Goal: Navigation & Orientation: Find specific page/section

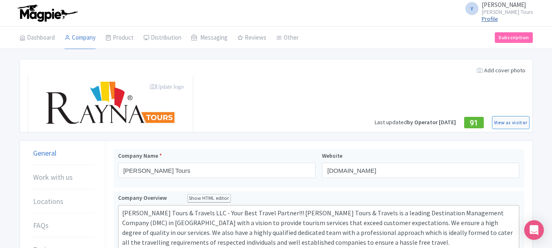
click at [498, 20] on link "Profile" at bounding box center [489, 18] width 16 height 7
click at [33, 43] on link "Dashboard" at bounding box center [37, 38] width 35 height 23
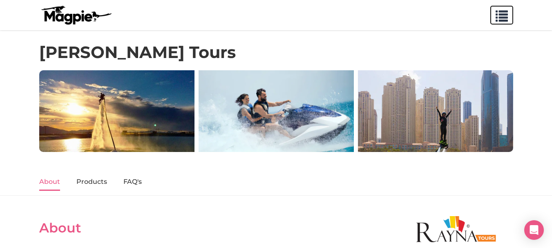
click at [498, 15] on span "button" at bounding box center [501, 14] width 12 height 12
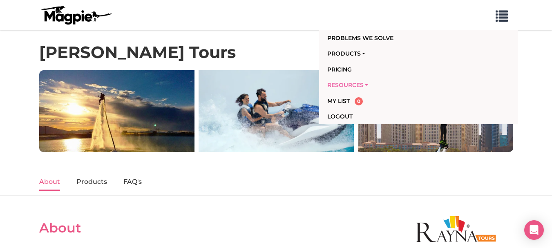
click at [352, 87] on link "Resources" at bounding box center [401, 85] width 149 height 16
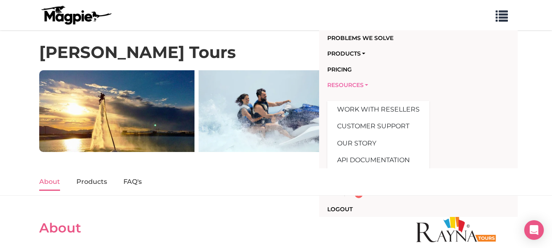
click at [343, 85] on link "Resources" at bounding box center [401, 85] width 149 height 16
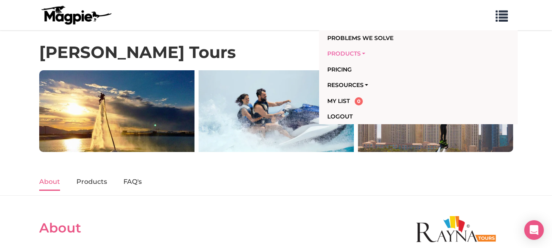
click at [350, 50] on link "Products" at bounding box center [401, 54] width 149 height 16
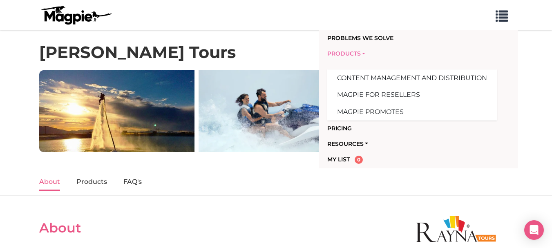
click at [350, 50] on link "Products" at bounding box center [401, 54] width 149 height 16
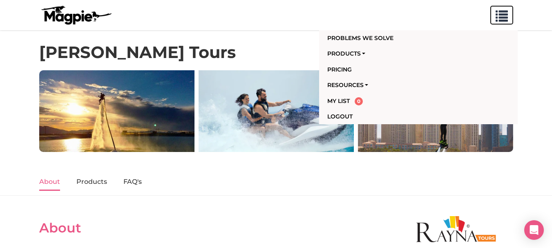
click at [498, 19] on span "button" at bounding box center [501, 14] width 12 height 12
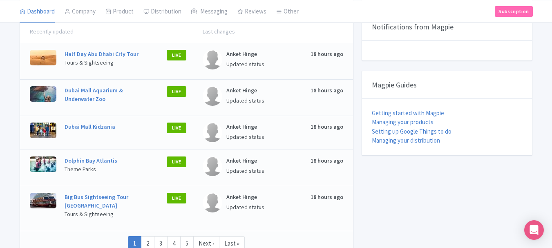
scroll to position [327, 0]
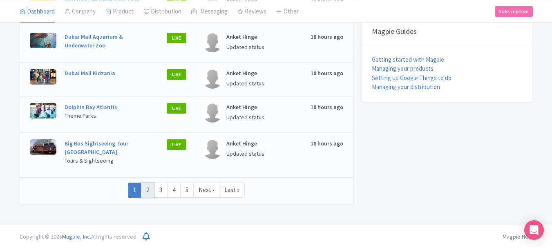
click at [150, 187] on link "2" at bounding box center [147, 190] width 13 height 15
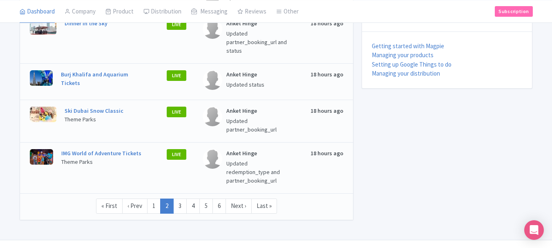
scroll to position [346, 0]
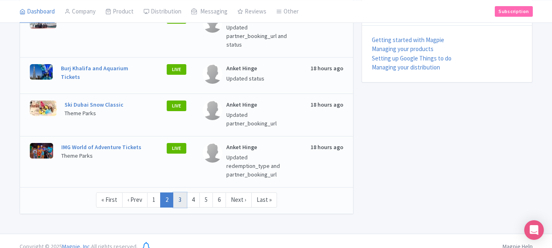
click at [185, 192] on link "3" at bounding box center [179, 199] width 13 height 15
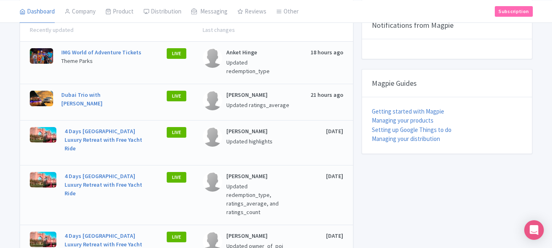
scroll to position [286, 0]
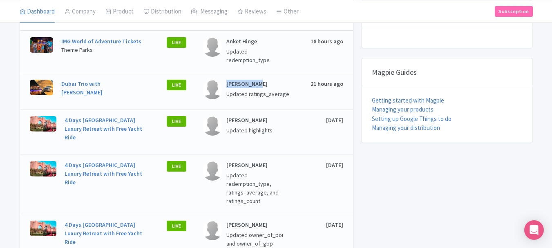
drag, startPoint x: 221, startPoint y: 78, endPoint x: 284, endPoint y: 81, distance: 62.9
click at [284, 81] on div "[PERSON_NAME] Updated ratings_average" at bounding box center [247, 90] width 88 height 20
click at [287, 80] on p "[PERSON_NAME]" at bounding box center [258, 84] width 65 height 9
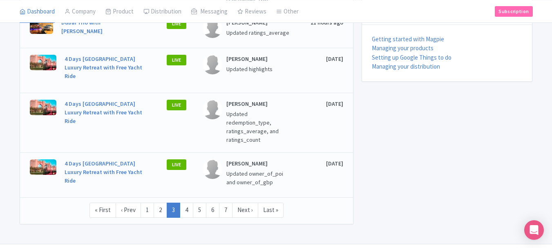
scroll to position [349, 0]
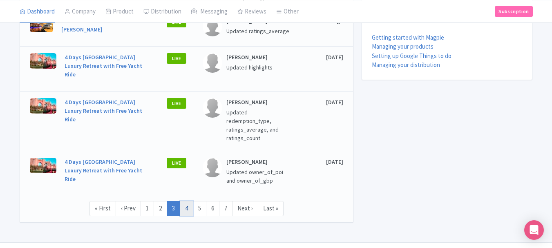
click at [187, 201] on link "4" at bounding box center [186, 208] width 13 height 15
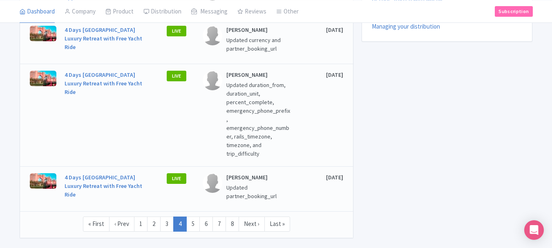
scroll to position [398, 0]
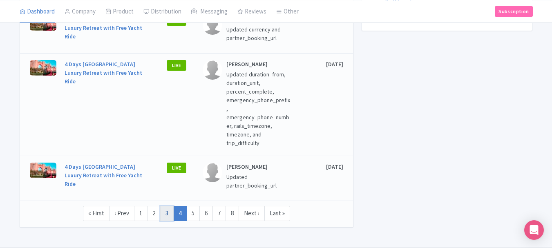
click at [170, 206] on link "3" at bounding box center [166, 213] width 13 height 15
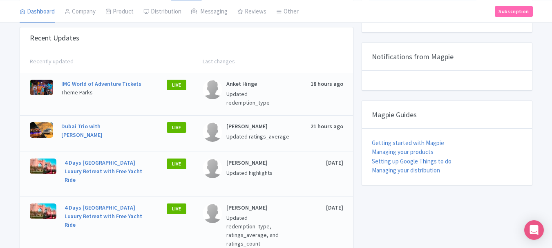
scroll to position [245, 0]
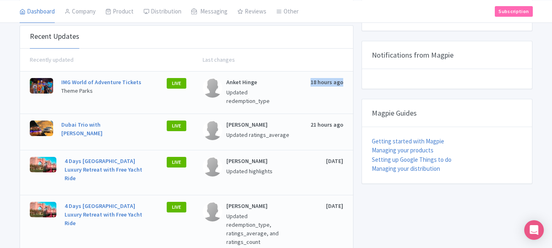
drag, startPoint x: 312, startPoint y: 85, endPoint x: 345, endPoint y: 80, distance: 33.7
click at [345, 80] on div "IMG World of Adventure Tickets Theme Parks LIVE Anket Hinge Updated redemption_…" at bounding box center [186, 92] width 333 height 42
click at [321, 67] on div "Recently updated Last changes" at bounding box center [186, 60] width 333 height 23
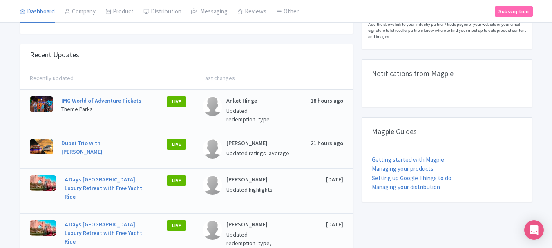
scroll to position [204, 0]
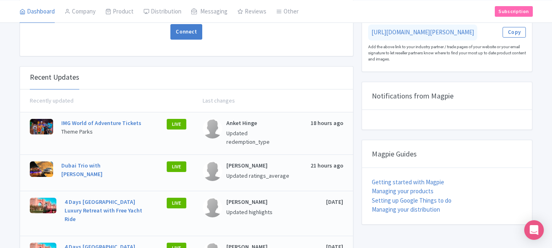
click at [241, 124] on p "Anket Hinge" at bounding box center [258, 123] width 65 height 9
click at [300, 100] on div "Last changes" at bounding box center [264, 100] width 157 height 9
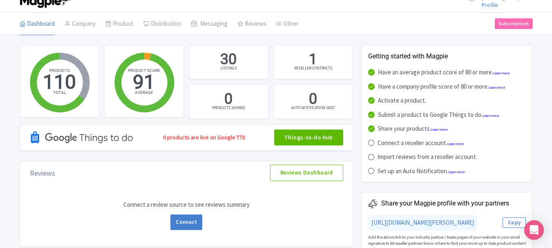
scroll to position [0, 0]
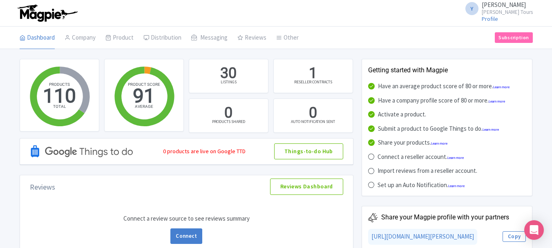
click at [24, 13] on img at bounding box center [47, 13] width 63 height 18
click at [80, 38] on link "Company" at bounding box center [80, 38] width 31 height 23
